Goal: Navigation & Orientation: Find specific page/section

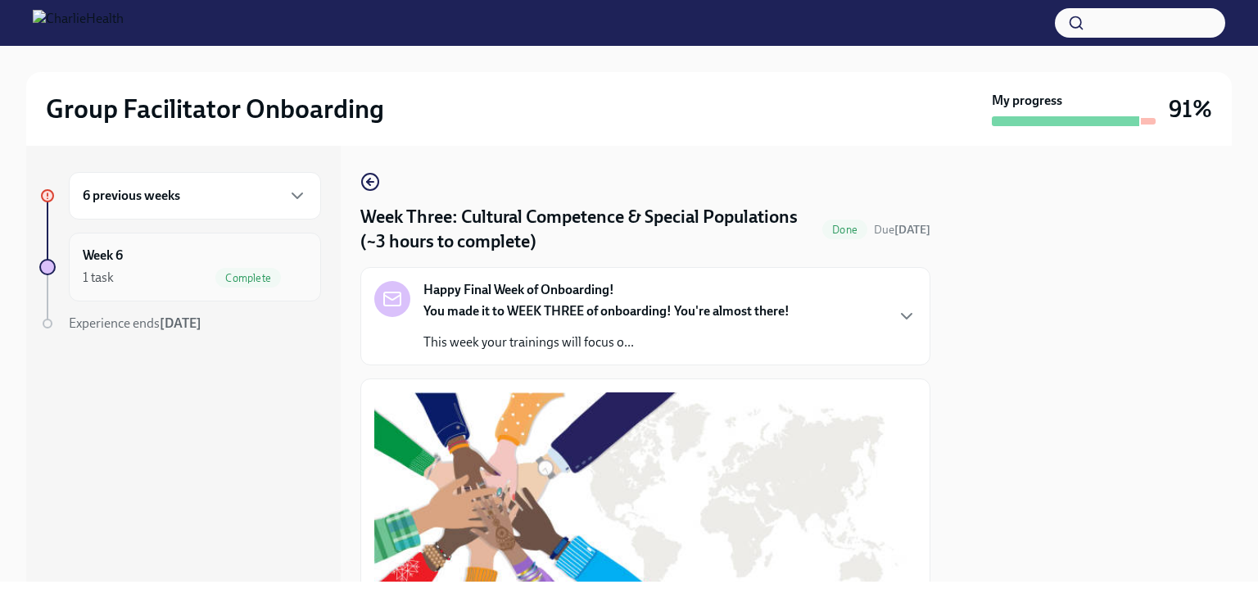
click at [197, 246] on div "Week 6 1 task Complete" at bounding box center [195, 266] width 224 height 41
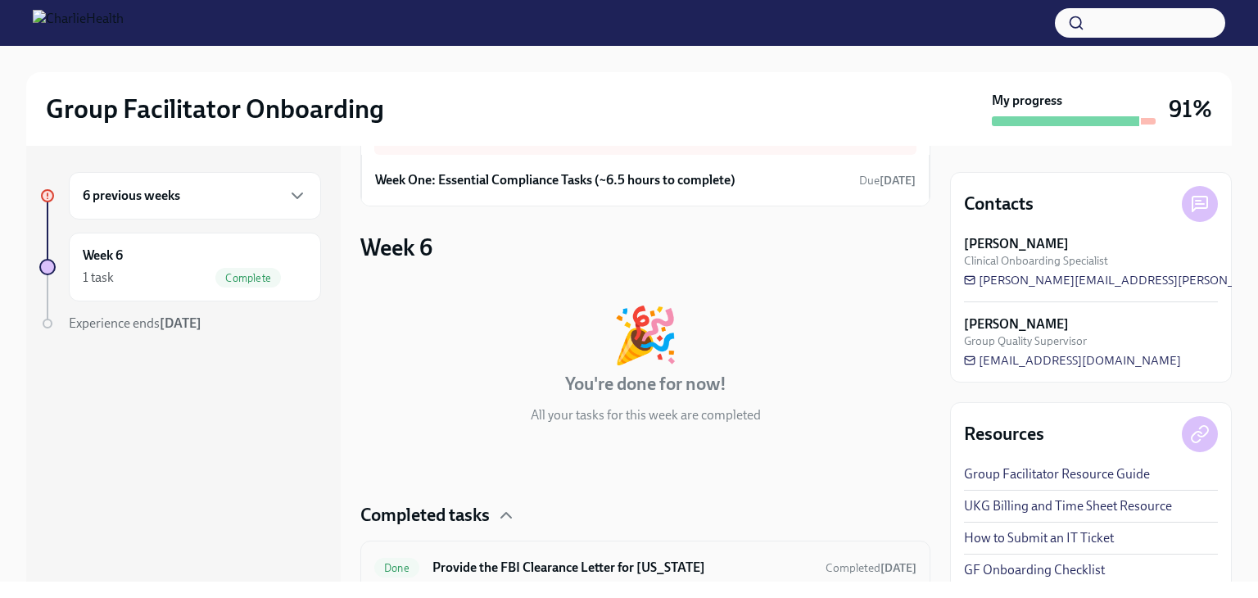
scroll to position [140, 0]
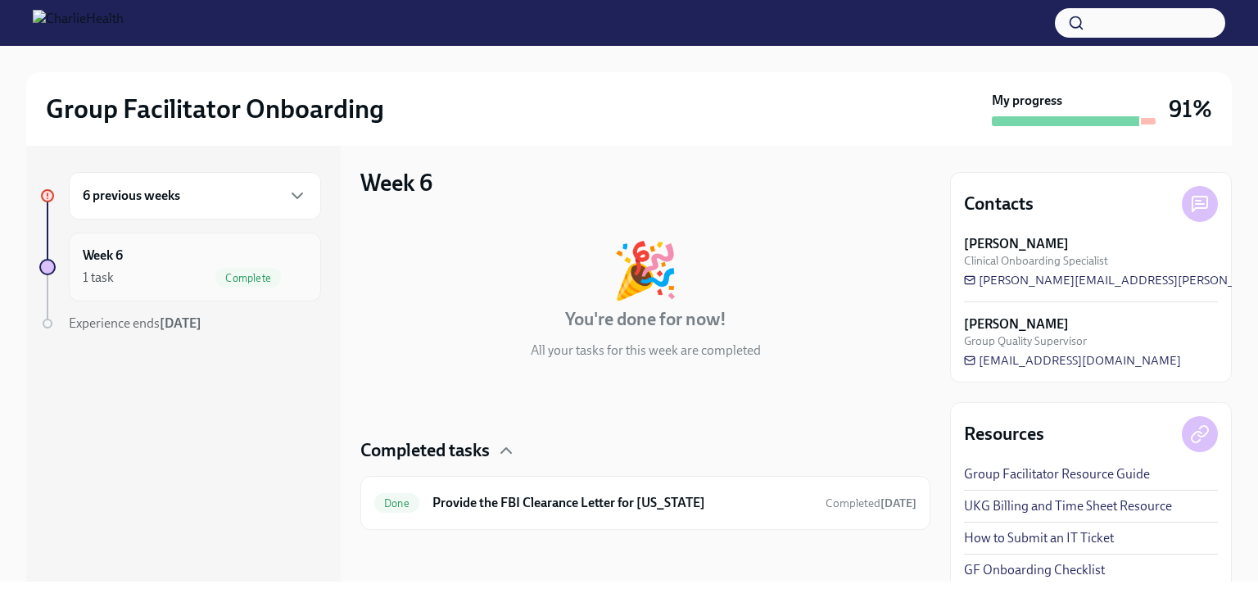
click at [233, 255] on div "Week 6 1 task Complete" at bounding box center [195, 266] width 224 height 41
click at [175, 278] on div "1 task Complete" at bounding box center [195, 278] width 224 height 20
click at [258, 216] on div "6 previous weeks" at bounding box center [195, 195] width 252 height 47
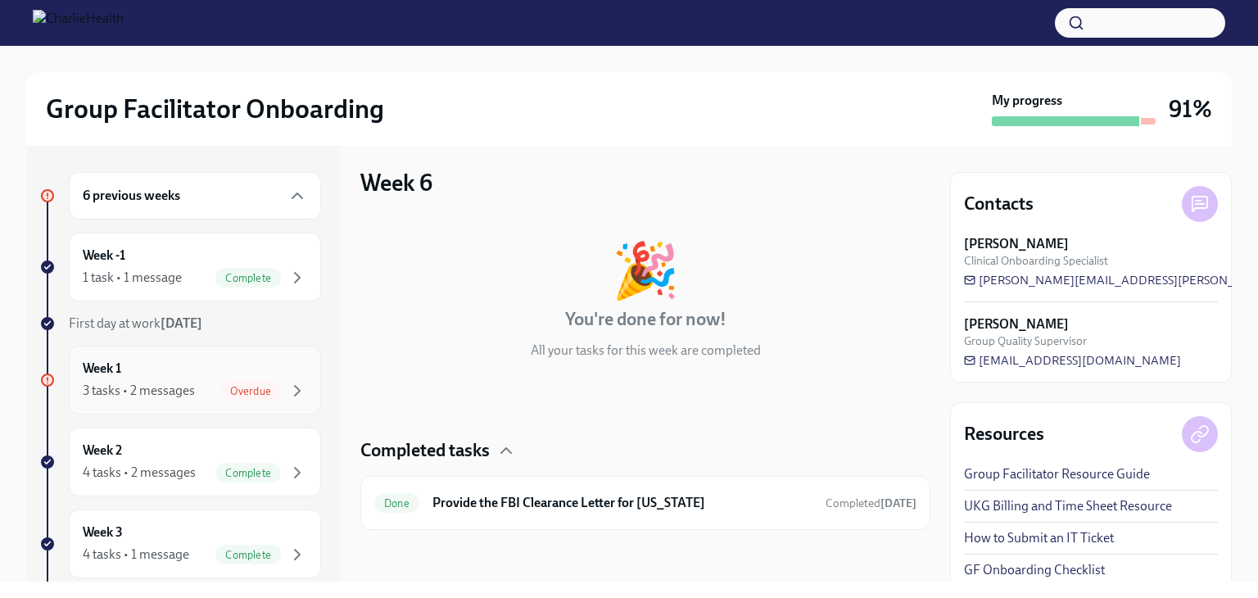
scroll to position [336, 0]
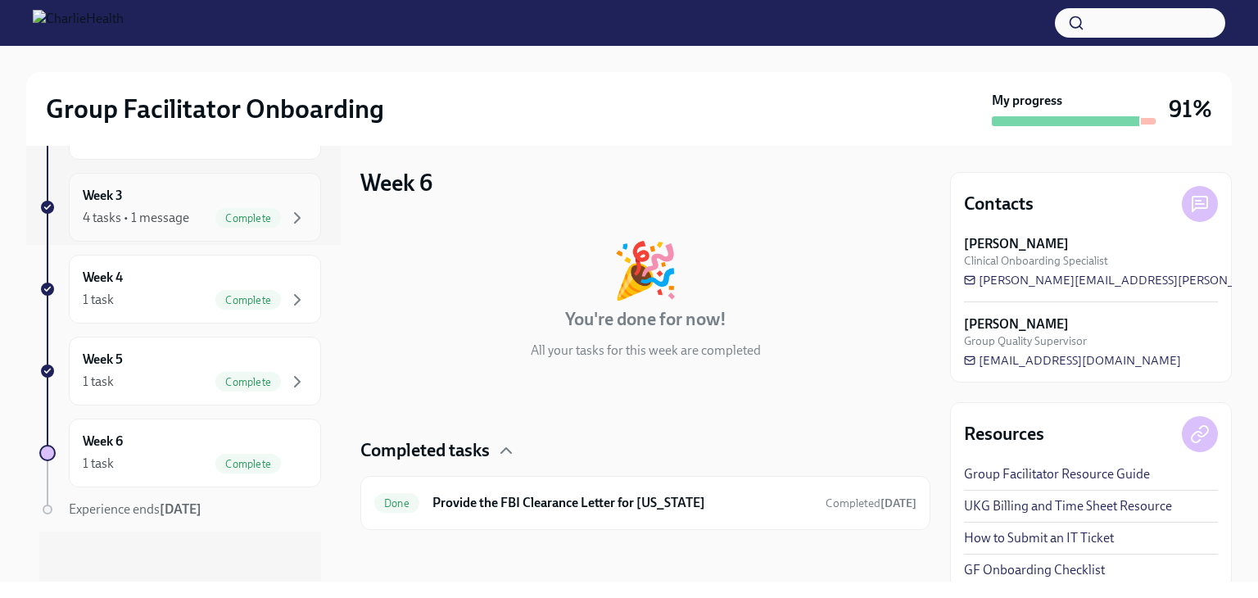
click at [136, 217] on div "4 tasks • 1 message" at bounding box center [136, 218] width 106 height 18
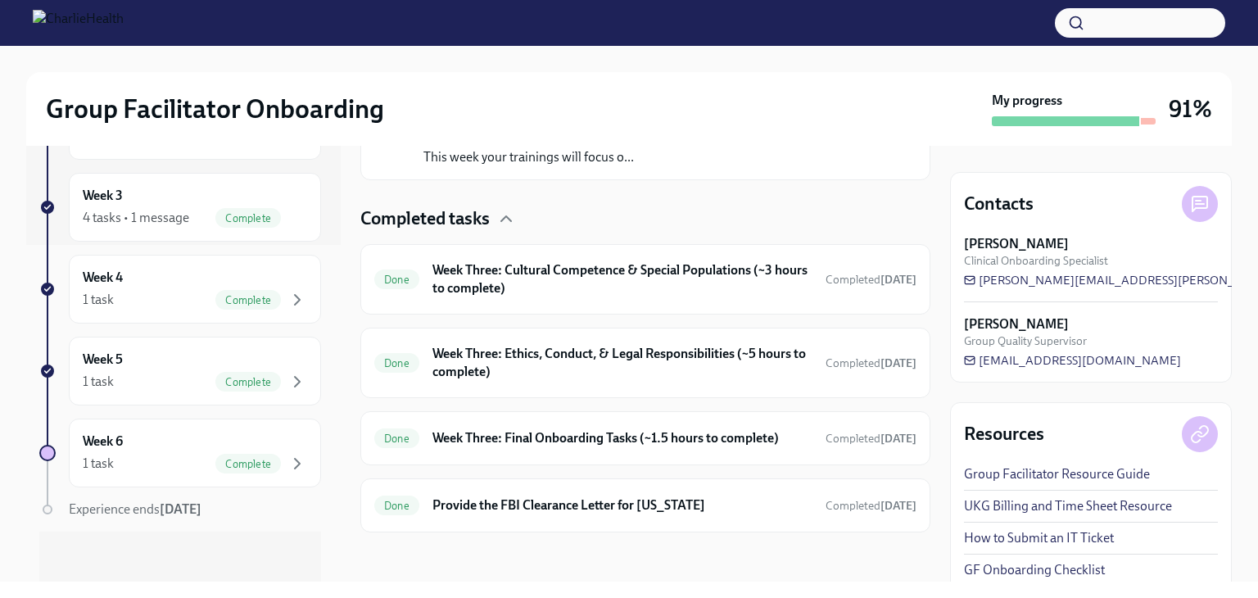
scroll to position [352, 0]
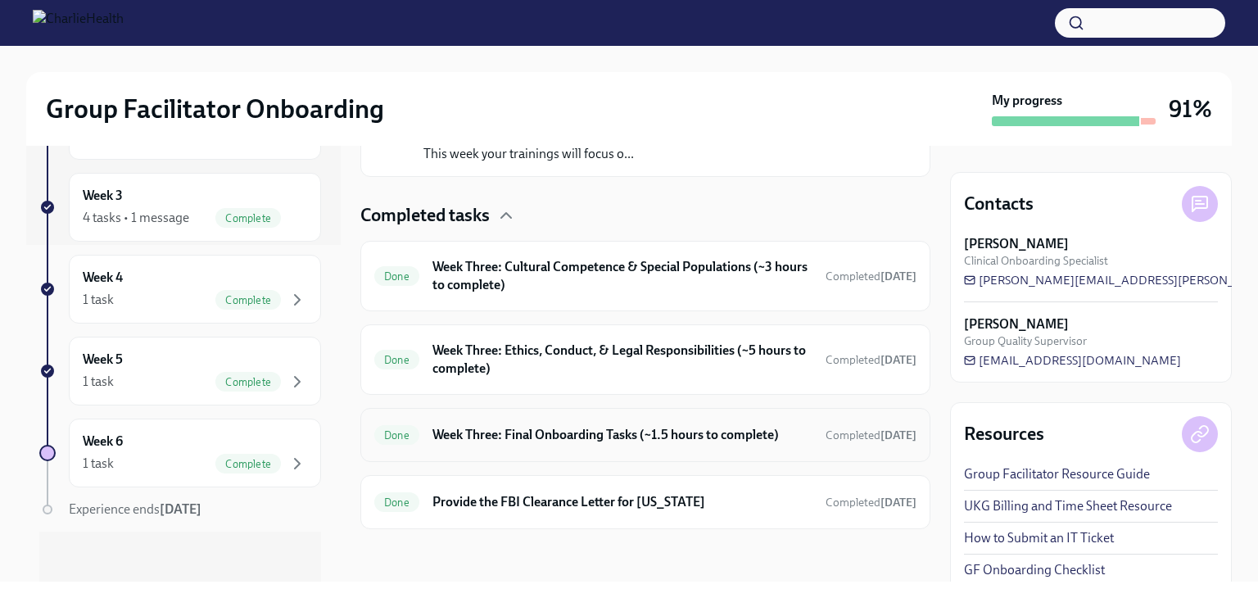
click at [525, 431] on h6 "Week Three: Final Onboarding Tasks (~1.5 hours to complete)" at bounding box center [622, 435] width 380 height 18
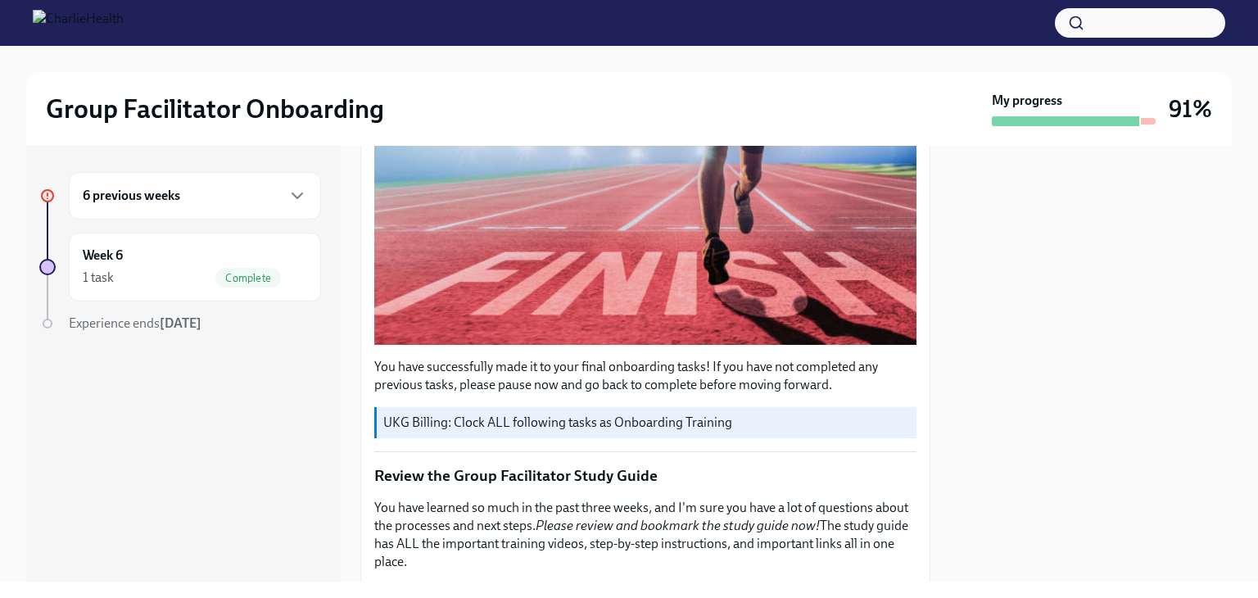
scroll to position [396, 0]
